Goal: Check status

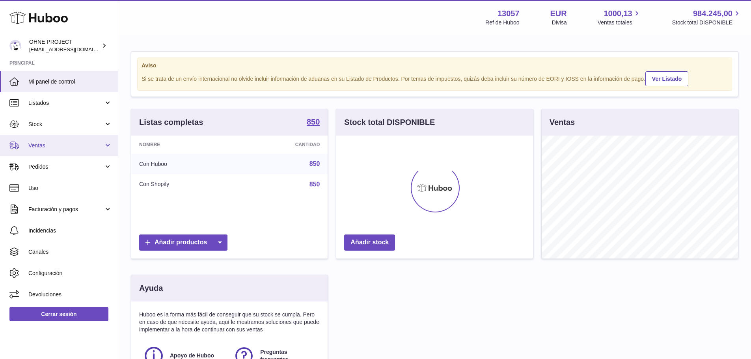
scroll to position [123, 199]
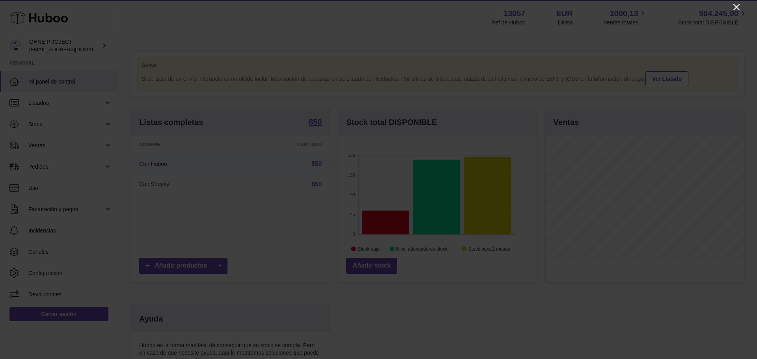
click at [738, 6] on icon "Close" at bounding box center [736, 7] width 6 height 6
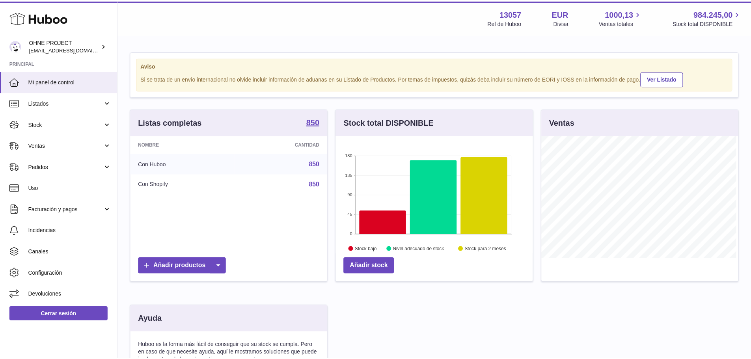
scroll to position [394168, 394094]
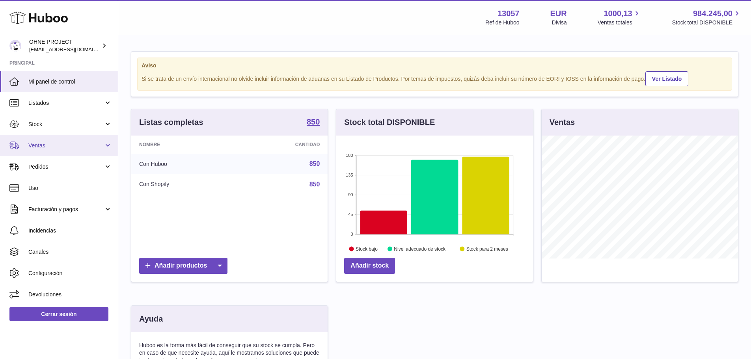
click at [38, 144] on span "Ventas" at bounding box center [65, 145] width 75 height 7
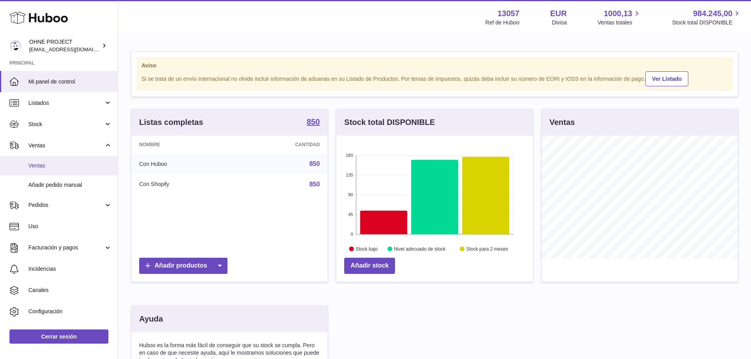
click at [41, 166] on span "Ventas" at bounding box center [70, 165] width 84 height 7
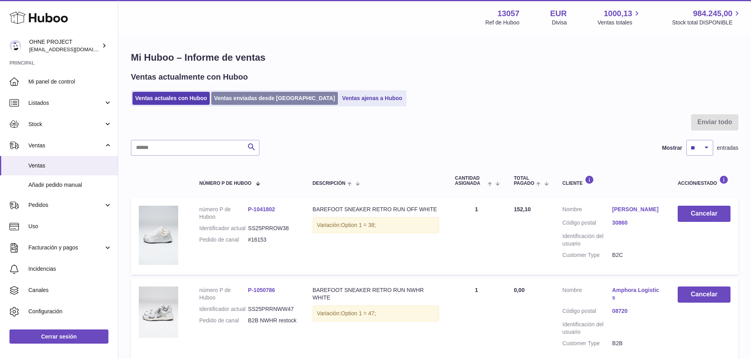
click at [274, 103] on link "Ventas enviadas desde Huboo" at bounding box center [274, 98] width 127 height 13
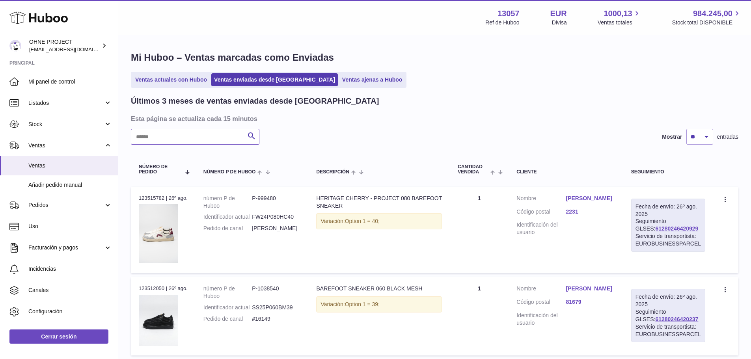
click at [206, 134] on input "text" at bounding box center [195, 137] width 129 height 16
paste input "*****"
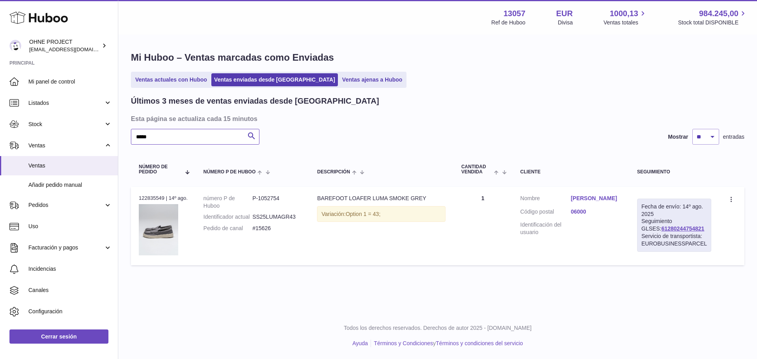
type input "*****"
drag, startPoint x: 696, startPoint y: 229, endPoint x: 645, endPoint y: 229, distance: 50.9
click at [645, 229] on div "Fecha de envío: 14º ago. 2025 Seguimiento GLSES: 61280244754821 Servicio de tra…" at bounding box center [674, 225] width 74 height 53
copy link "61280244754821"
